Goal: Task Accomplishment & Management: Understand process/instructions

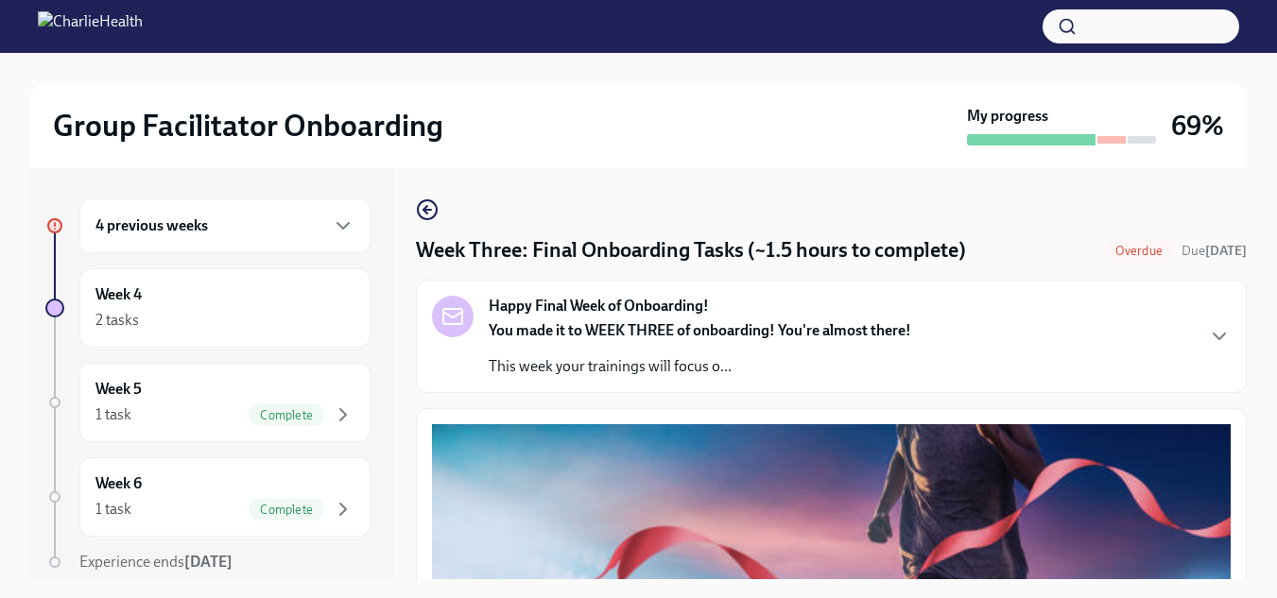
click at [189, 227] on h6 "4 previous weeks" at bounding box center [151, 225] width 112 height 21
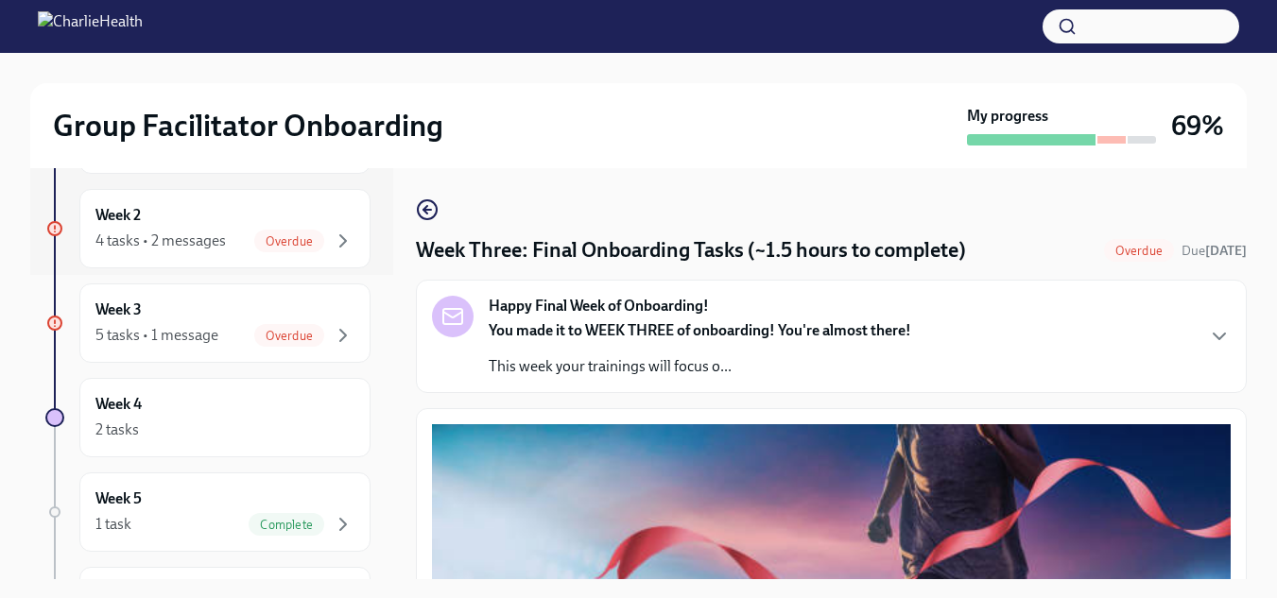
scroll to position [305, 0]
click at [174, 234] on div "4 tasks • 2 messages" at bounding box center [160, 240] width 130 height 21
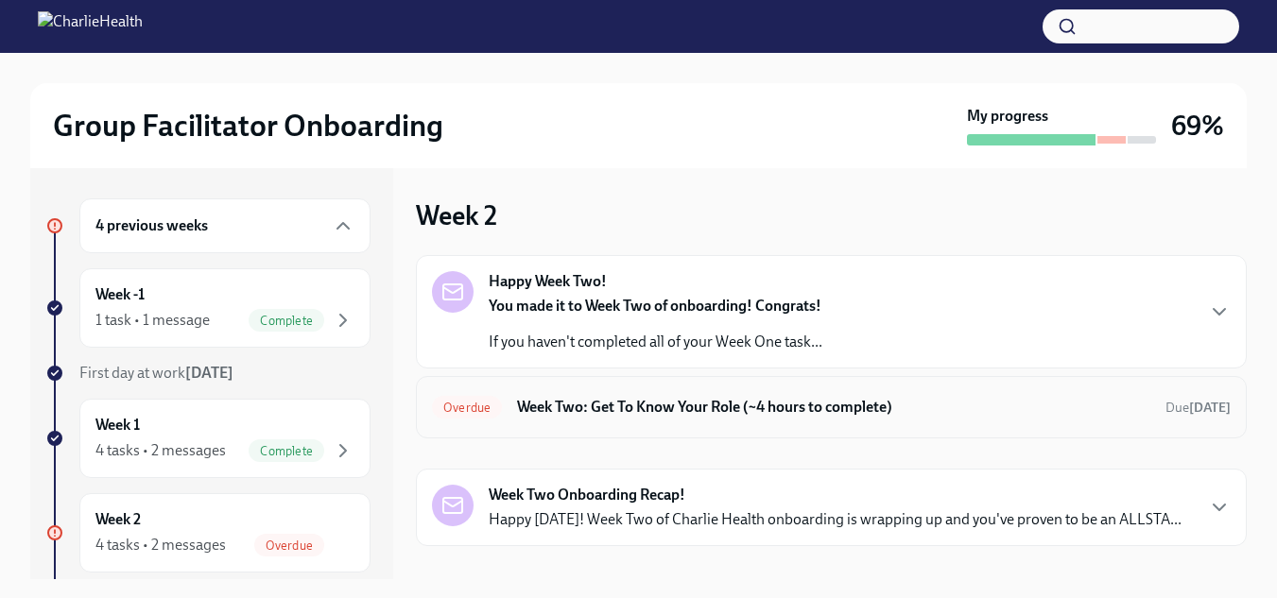
click at [680, 404] on h6 "Week Two: Get To Know Your Role (~4 hours to complete)" at bounding box center [833, 407] width 633 height 21
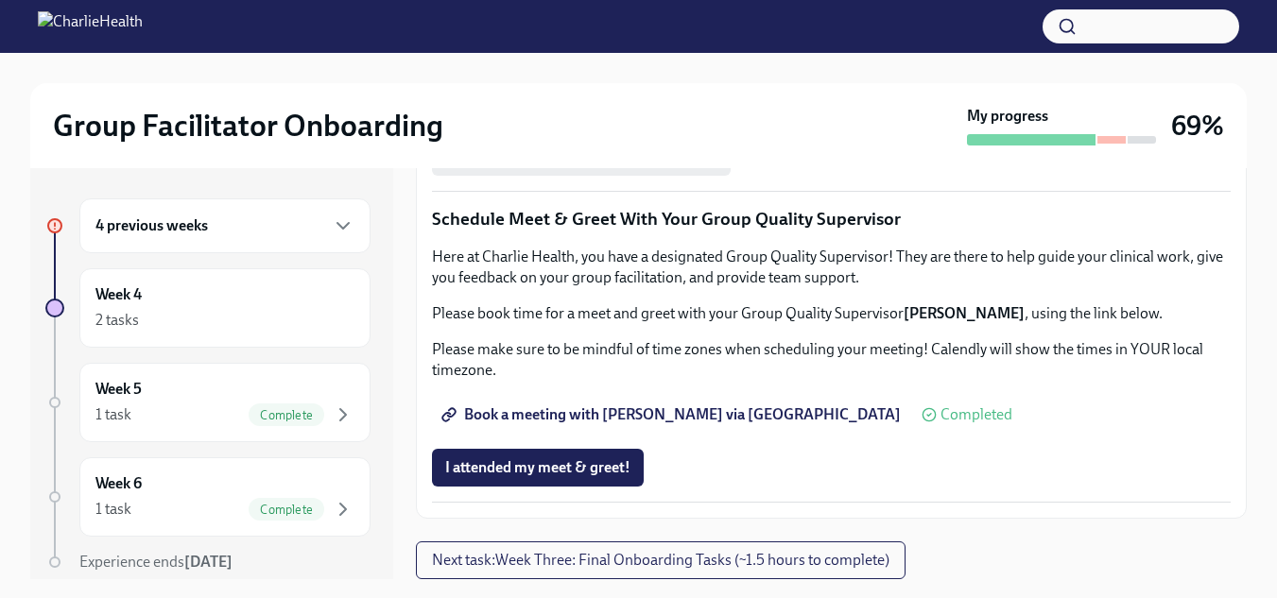
scroll to position [1739, 0]
click at [594, 113] on span "Complete this form to schedule your observations" at bounding box center [617, 104] width 344 height 19
click at [535, 473] on span "I attended my meet & greet!" at bounding box center [537, 467] width 185 height 19
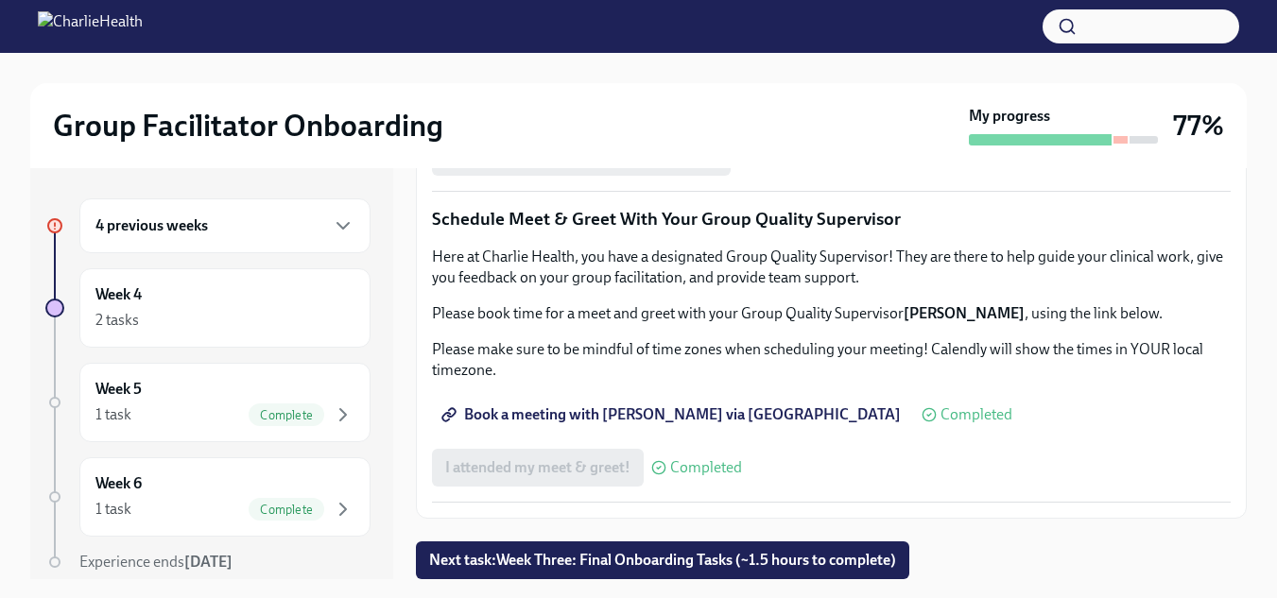
scroll to position [1645, 0]
click at [587, 113] on span "Complete this form to schedule your observations" at bounding box center [617, 104] width 344 height 19
click at [218, 232] on div "4 previous weeks" at bounding box center [224, 226] width 259 height 23
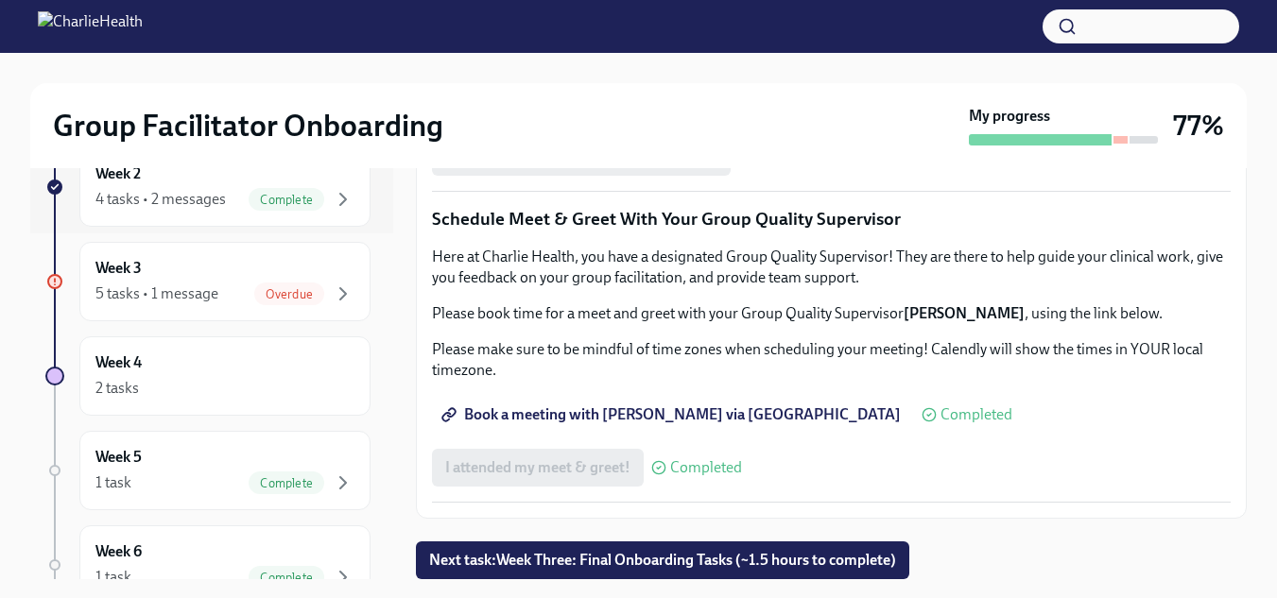
scroll to position [347, 0]
click at [186, 280] on div "Week 3 5 tasks • 1 message Overdue" at bounding box center [224, 280] width 259 height 47
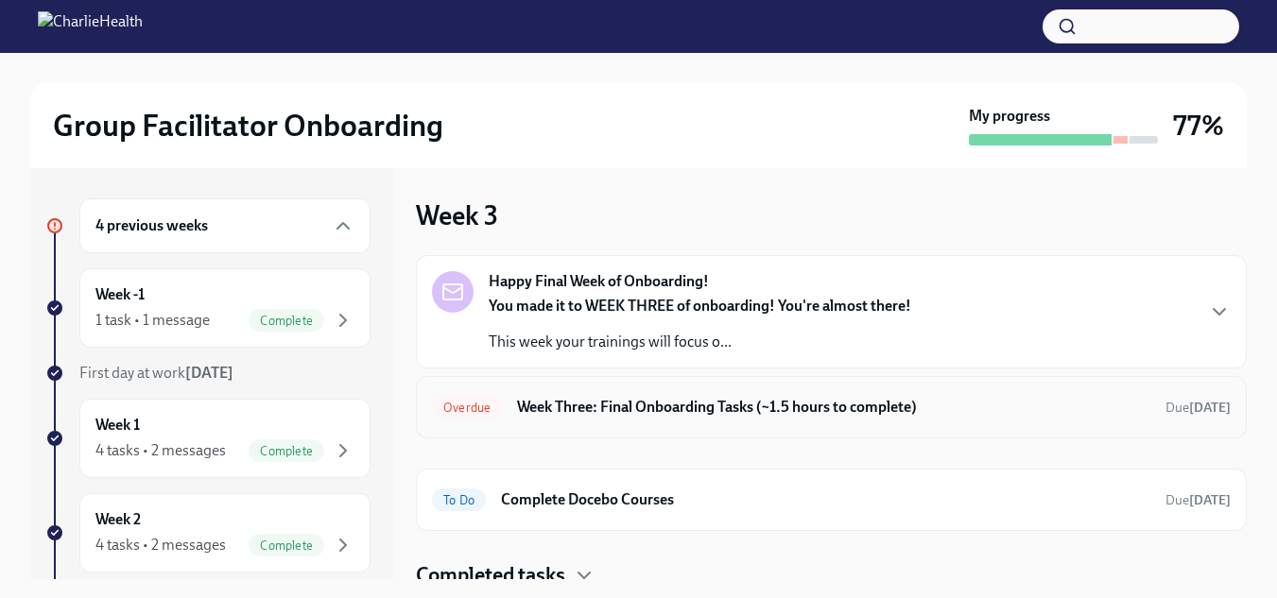
click at [649, 405] on h6 "Week Three: Final Onboarding Tasks (~1.5 hours to complete)" at bounding box center [833, 407] width 633 height 21
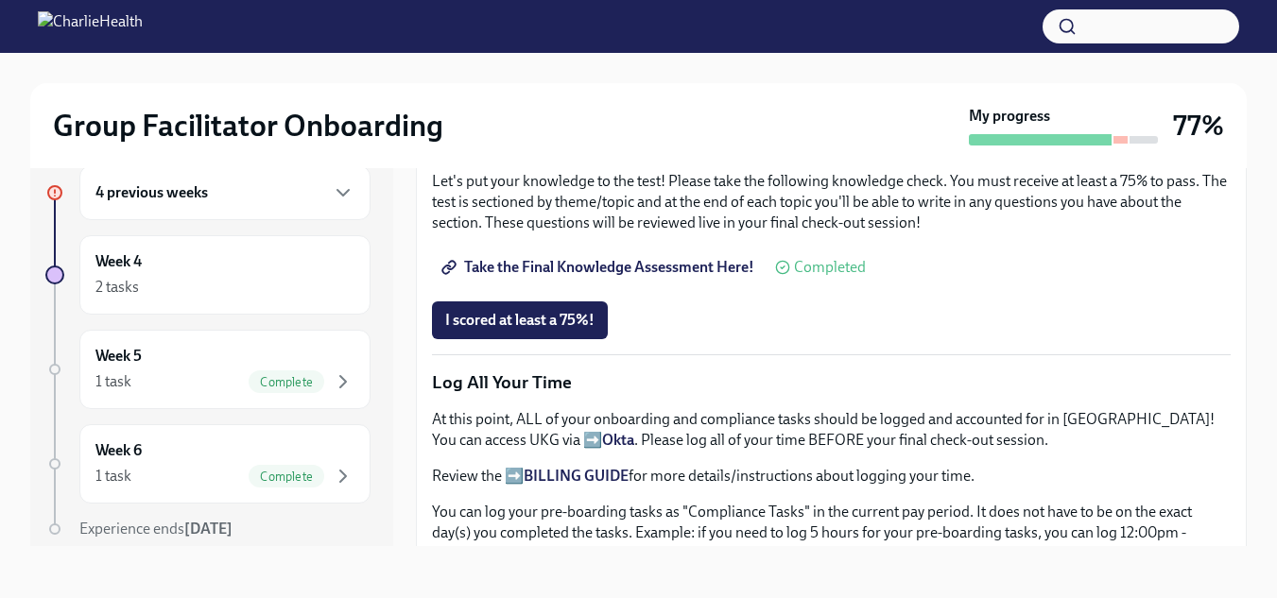
scroll to position [1116, 0]
